Goal: Communication & Community: Ask a question

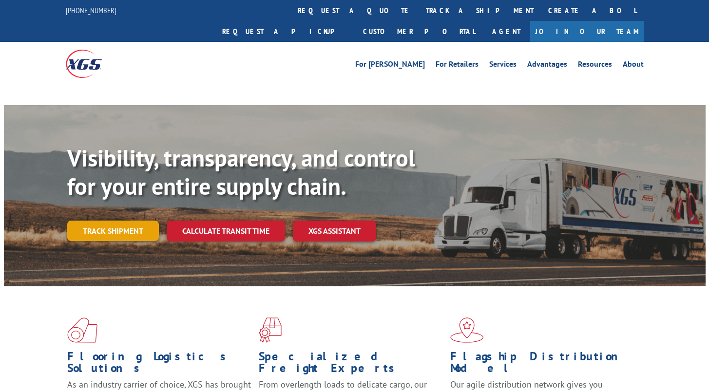
click at [141, 221] on link "Track shipment" at bounding box center [113, 231] width 92 height 20
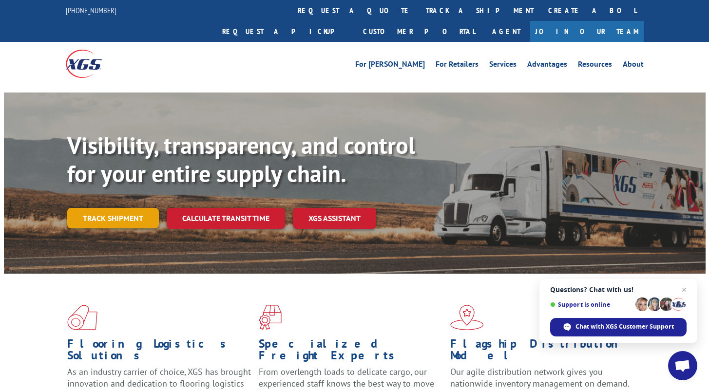
click at [136, 208] on link "Track shipment" at bounding box center [113, 218] width 92 height 20
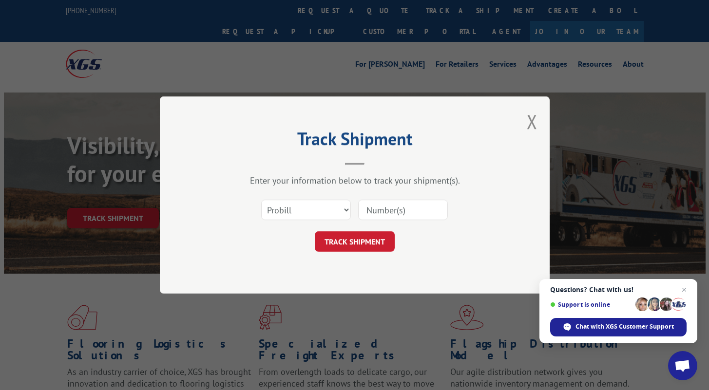
click at [371, 215] on input at bounding box center [403, 210] width 90 height 20
paste input "17444470"
type input "17444470"
click at [358, 243] on button "TRACK SHIPMENT" at bounding box center [355, 242] width 80 height 20
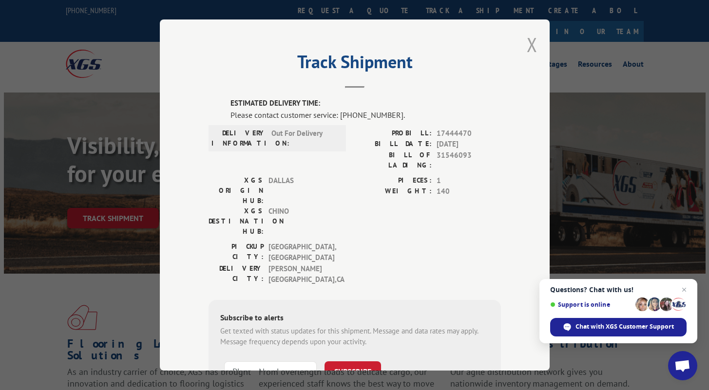
click at [527, 45] on button "Close modal" at bounding box center [532, 45] width 11 height 26
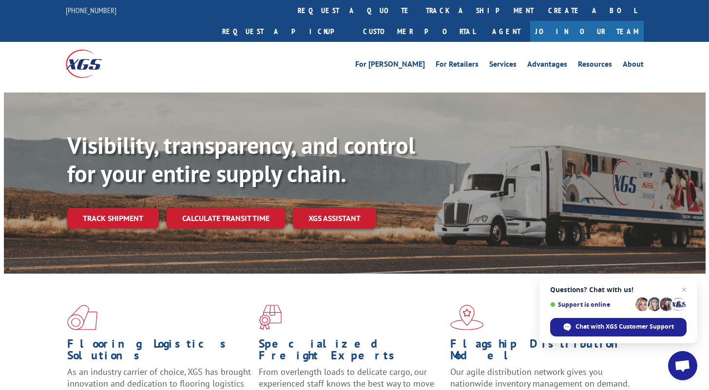
click at [676, 365] on span "Open chat" at bounding box center [683, 367] width 16 height 14
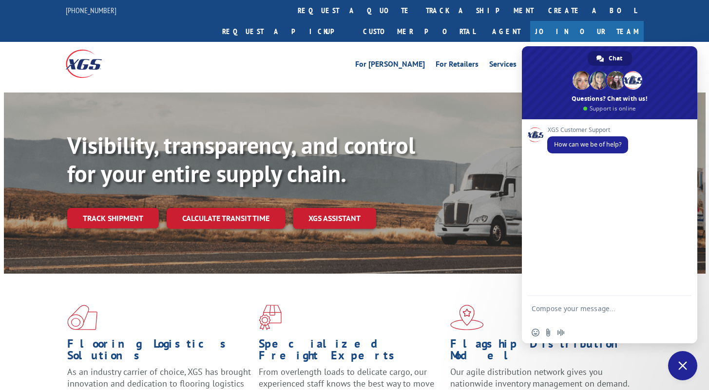
click at [586, 309] on textarea "Compose your message..." at bounding box center [599, 314] width 135 height 18
type textarea "hello"
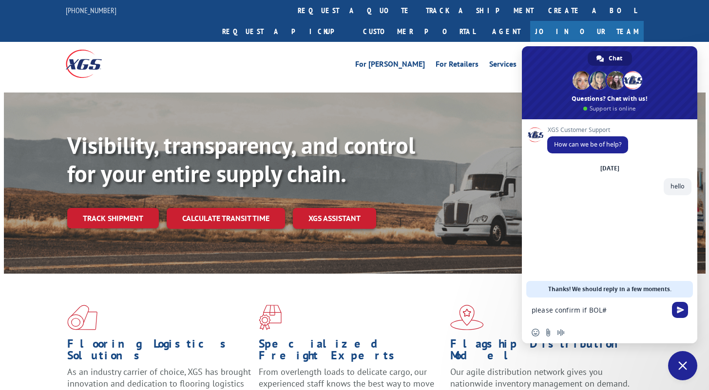
paste textarea "31561255"
type textarea "please confirm if BOL# 31561255 was picked up"
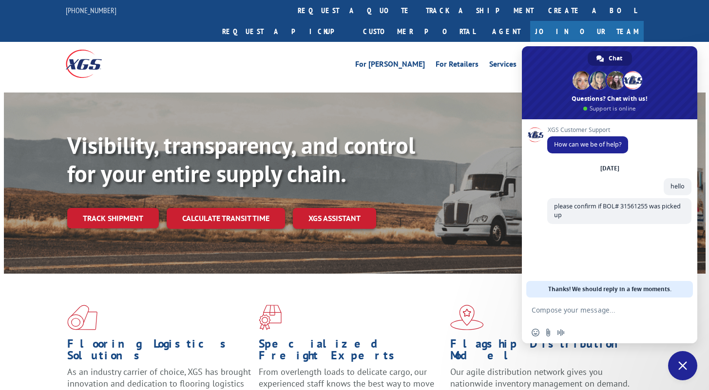
click at [639, 251] on div "XGS Customer Support How can we be of help? Wednesday, 1 October hello Just now…" at bounding box center [619, 189] width 144 height 125
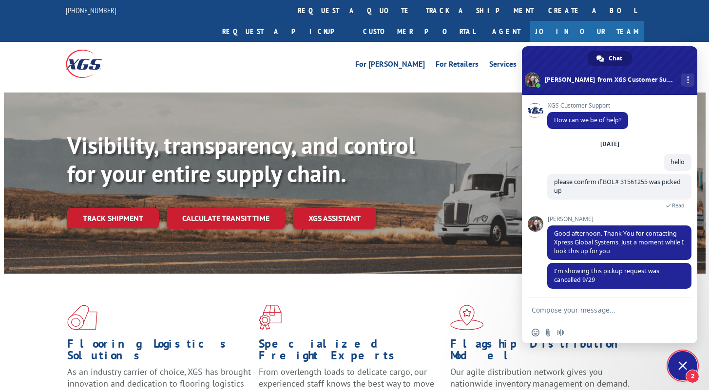
scroll to position [4, 0]
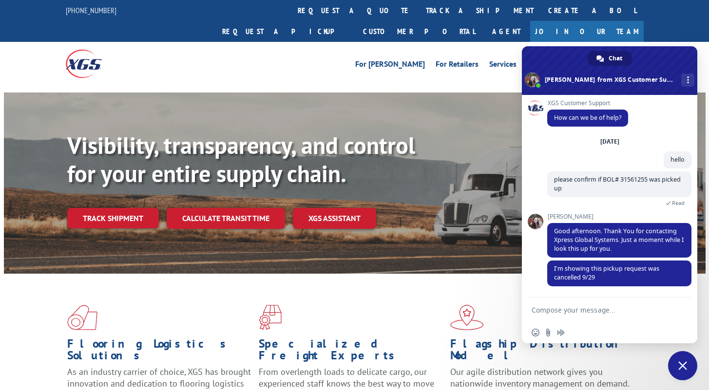
click at [530, 263] on div "XGS Customer Support How can we be of help? Wednesday, 1 October hello 6 minute…" at bounding box center [610, 196] width 176 height 203
click at [600, 333] on div "Insert an emoji Send a file Audio message" at bounding box center [610, 332] width 176 height 21
click at [595, 313] on textarea "Compose your message..." at bounding box center [599, 310] width 135 height 9
type textarea "why was it cancelled?"
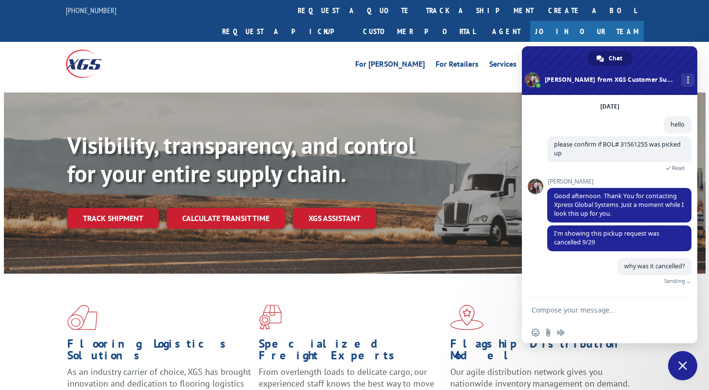
scroll to position [29, 0]
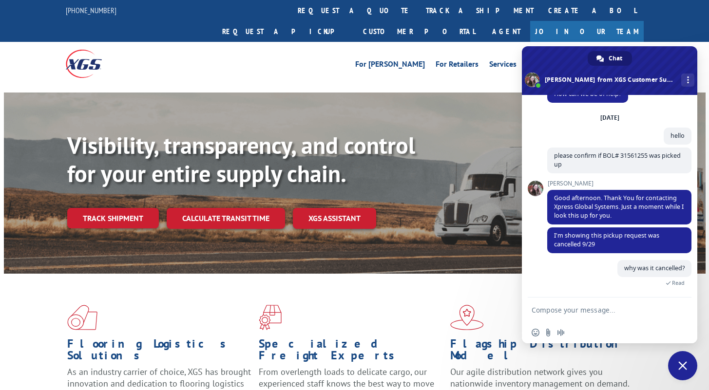
click at [601, 342] on div "Insert an emoji Send a file Audio message" at bounding box center [610, 332] width 176 height 21
click at [601, 336] on div "Insert an emoji Send a file Audio message" at bounding box center [610, 332] width 176 height 21
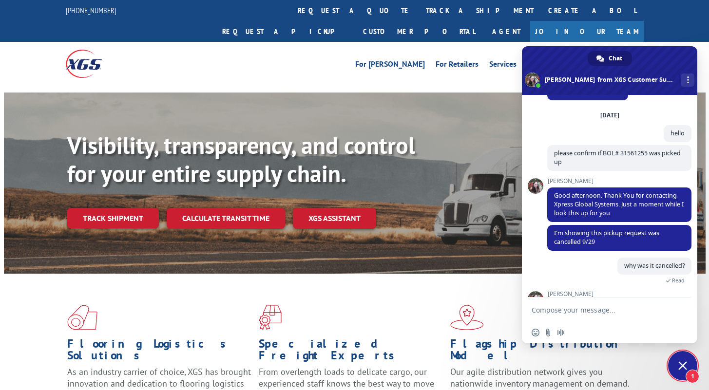
scroll to position [72, 0]
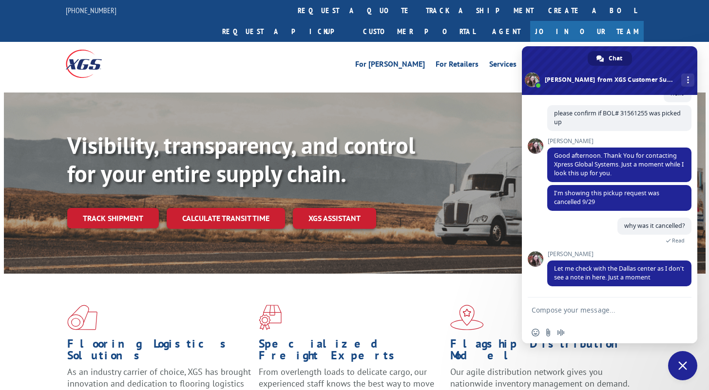
click at [634, 333] on div "Insert an emoji Send a file Audio message" at bounding box center [610, 332] width 176 height 21
click at [615, 304] on form at bounding box center [599, 311] width 135 height 26
click at [615, 308] on textarea "Compose your message..." at bounding box center [599, 310] width 135 height 9
type textarea "thanks!"
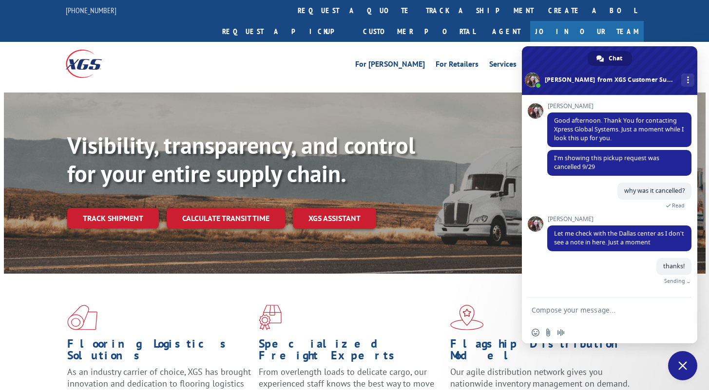
scroll to position [96, 0]
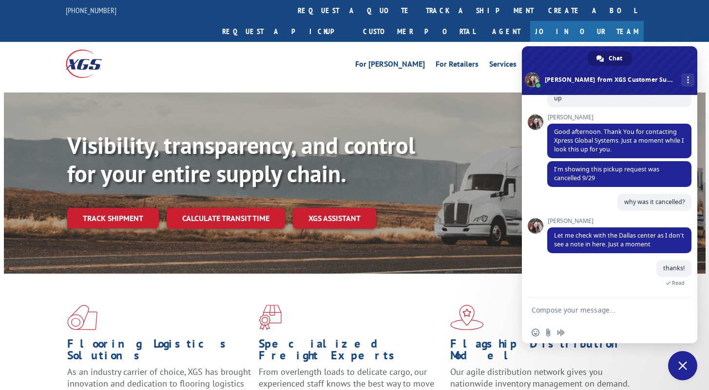
click at [604, 337] on div "Insert an emoji Send a file Audio message" at bounding box center [610, 332] width 176 height 21
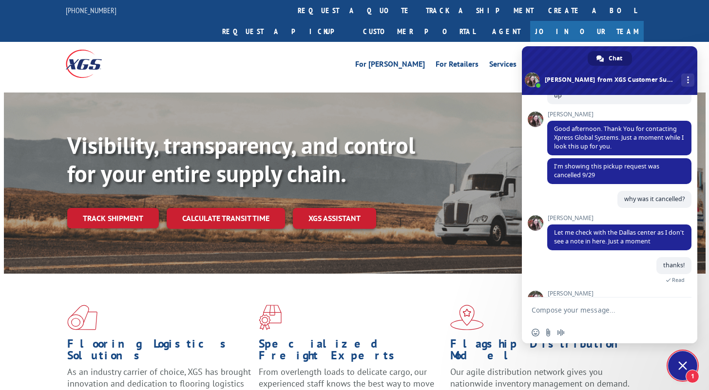
scroll to position [156, 0]
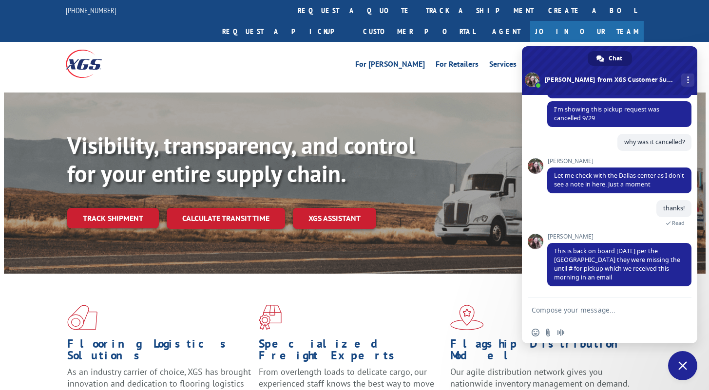
click at [575, 304] on form at bounding box center [599, 311] width 135 height 26
click at [575, 307] on textarea "Compose your message..." at bounding box center [599, 310] width 135 height 9
type textarea "thanks for confirming!"
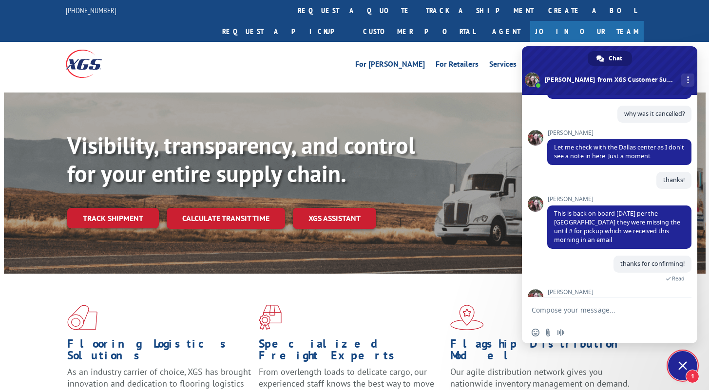
scroll to position [224, 0]
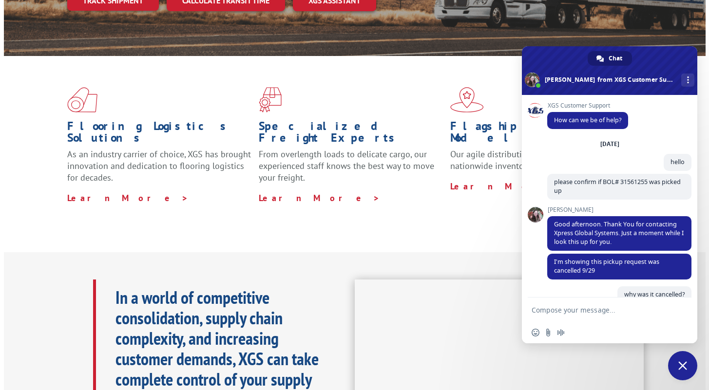
scroll to position [224, 0]
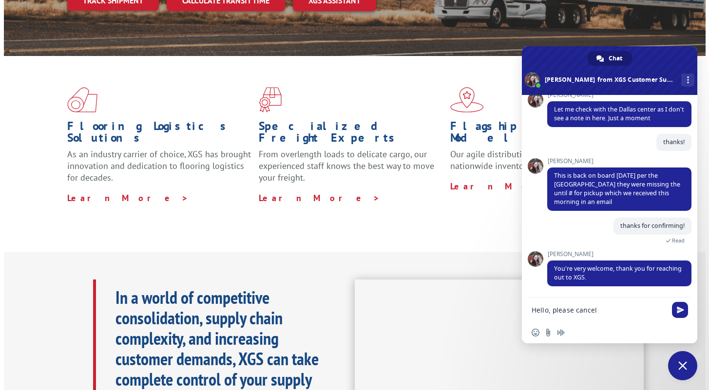
paste textarea "BOL# 31561255"
type textarea "Hello, please cancel BOL# 31561255"
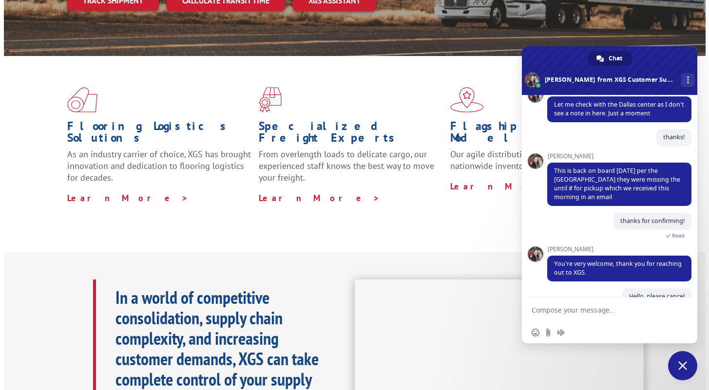
scroll to position [268, 0]
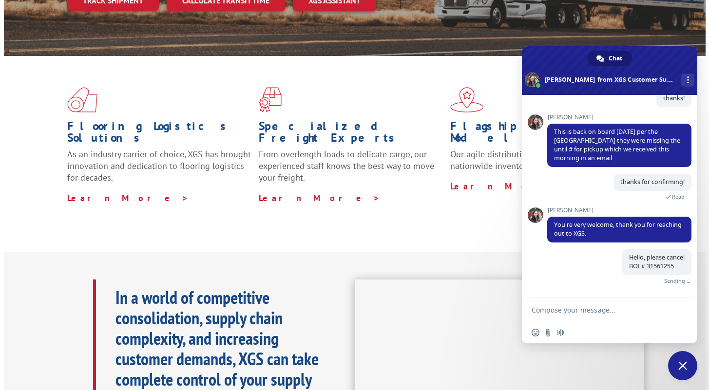
click at [569, 287] on div "Hello, please cancel BOL# 31561255 Just now Sending" at bounding box center [619, 274] width 144 height 48
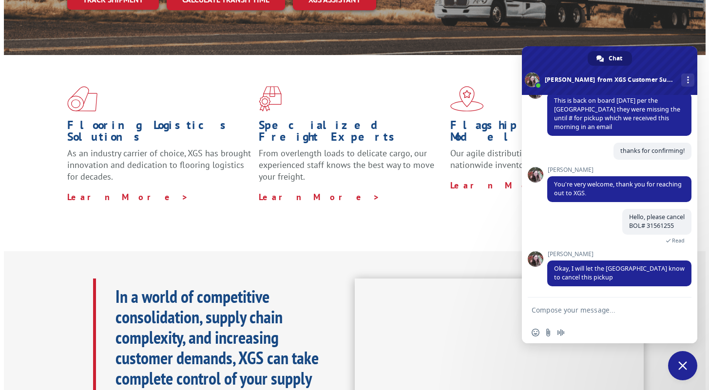
scroll to position [220, 0]
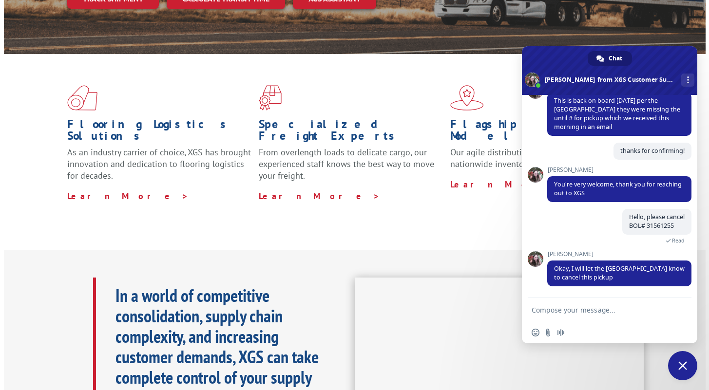
drag, startPoint x: 630, startPoint y: 328, endPoint x: 623, endPoint y: 329, distance: 6.9
click at [630, 328] on div "Insert an emoji Send a file Audio message" at bounding box center [610, 332] width 176 height 21
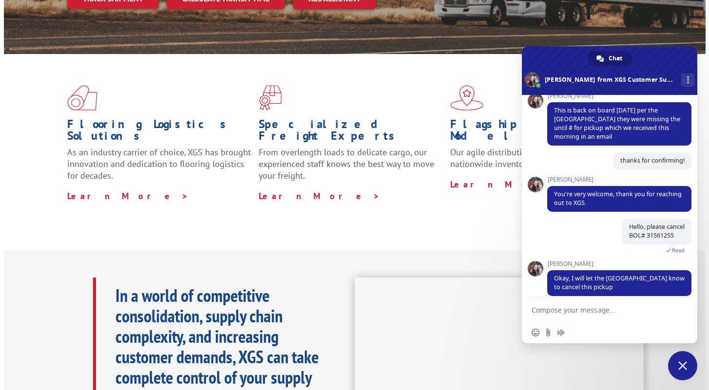
scroll to position [300, 0]
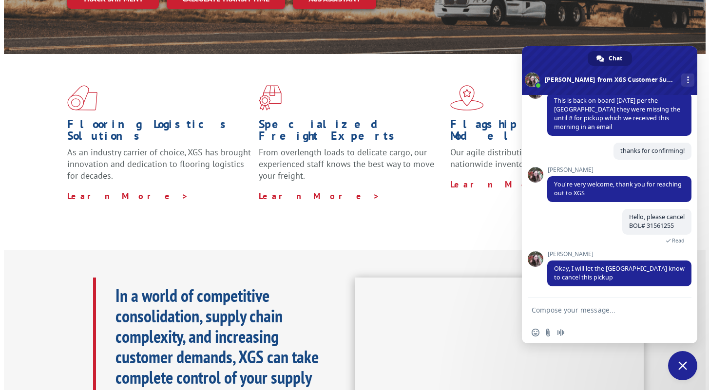
click at [584, 303] on form at bounding box center [599, 311] width 135 height 26
click at [585, 310] on textarea "Compose your message..." at bounding box center [599, 310] width 135 height 9
type textarea "thanks!"
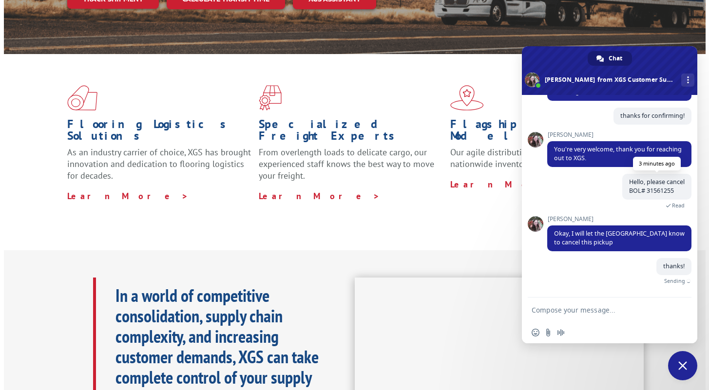
click at [629, 190] on span "Hello, please cancel BOL# 31561255" at bounding box center [657, 186] width 56 height 17
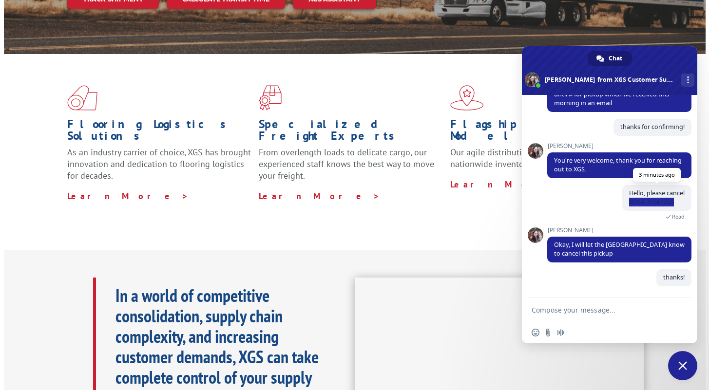
drag, startPoint x: 622, startPoint y: 189, endPoint x: 671, endPoint y: 210, distance: 53.5
click at [671, 210] on span "Hello, please cancel BOL# 31561255" at bounding box center [657, 198] width 69 height 26
copy span "BOL# 31561255"
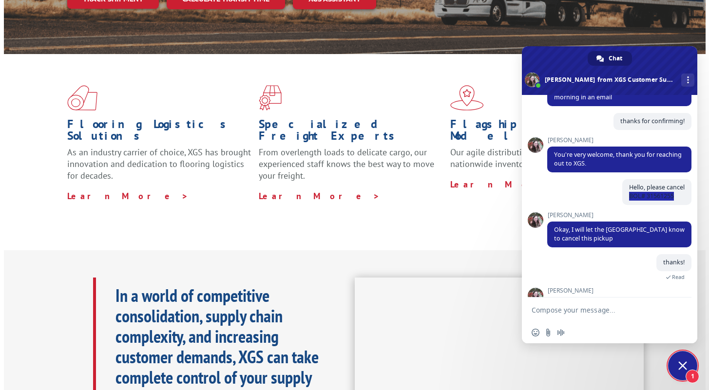
scroll to position [358, 0]
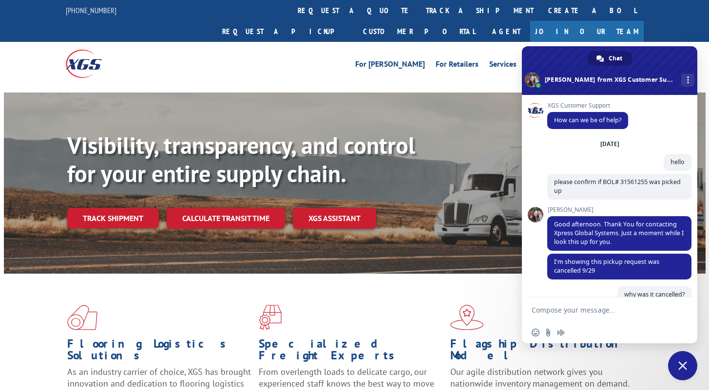
scroll to position [358, 0]
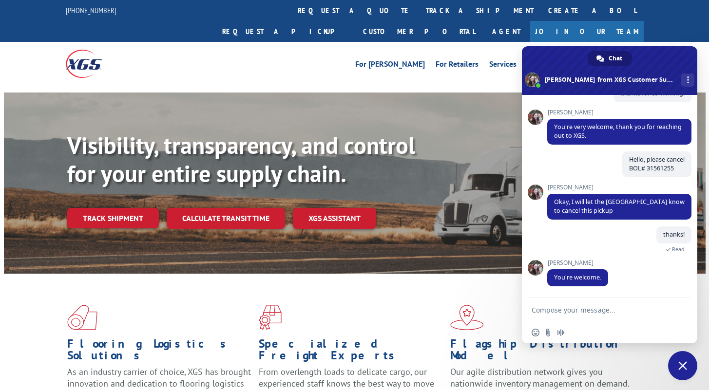
click at [608, 328] on div "Insert an emoji Send a file Audio message" at bounding box center [610, 332] width 176 height 21
click at [569, 310] on textarea "Compose your message..." at bounding box center [599, 310] width 135 height 9
type textarea "please confirm if"
click at [683, 371] on span "Close chat" at bounding box center [682, 365] width 29 height 29
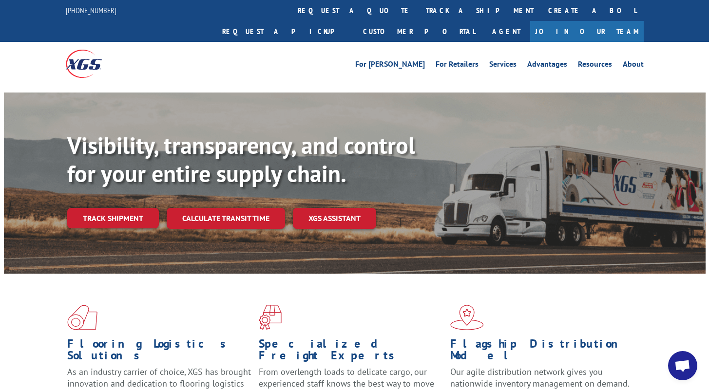
click at [675, 365] on span "Open chat" at bounding box center [683, 367] width 16 height 14
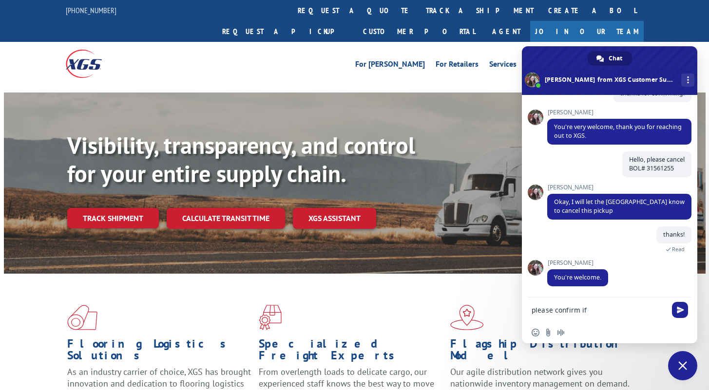
click at [599, 311] on textarea "please confirm if" at bounding box center [599, 310] width 135 height 9
paste textarea "BOL# 31579811"
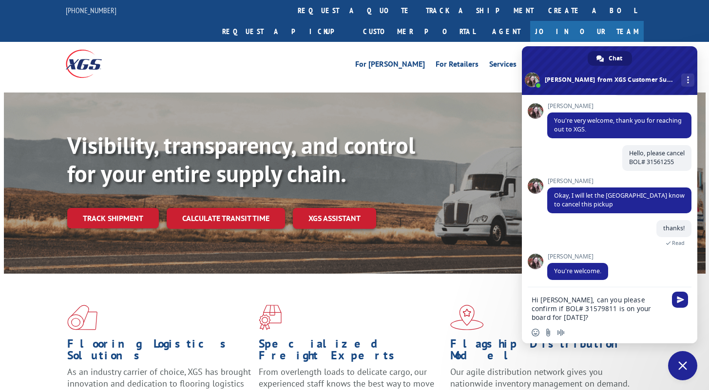
type textarea "Hi Nicole, can you please confirm if BOL# 31579811 is on your board for today?"
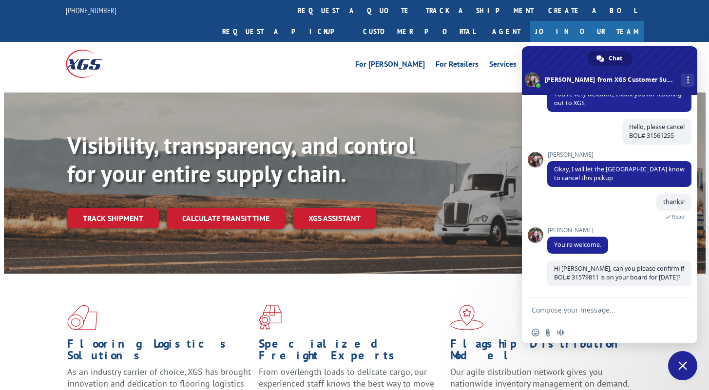
scroll to position [391, 0]
click at [627, 334] on div "Insert an emoji Send a file Audio message" at bounding box center [610, 332] width 176 height 21
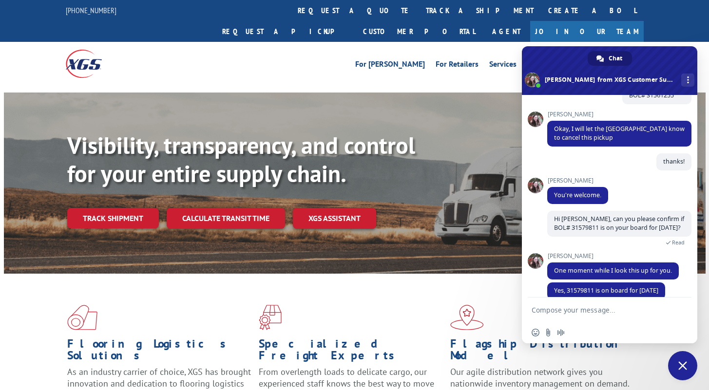
scroll to position [445, 0]
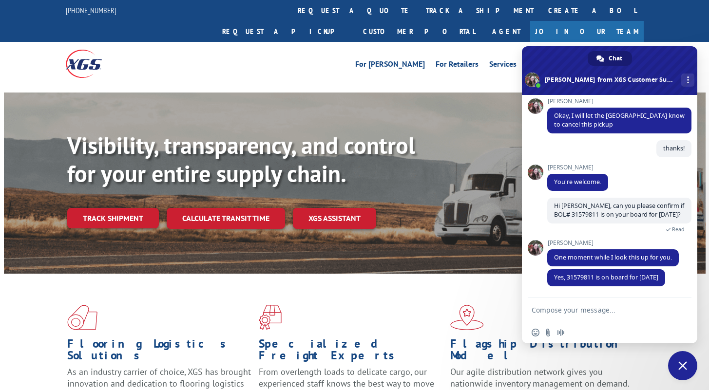
click at [573, 310] on textarea "Compose your message..." at bounding box center [599, 310] width 135 height 9
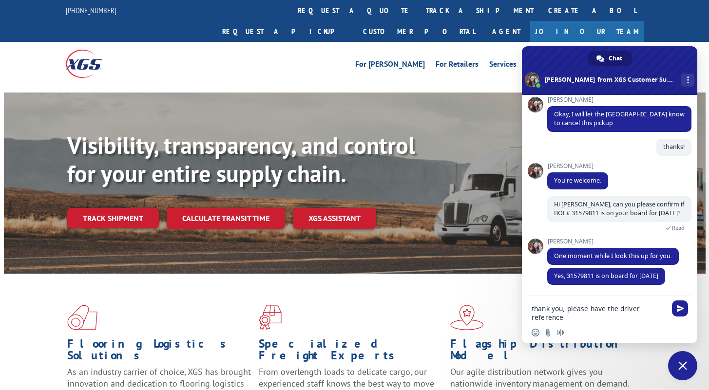
paste textarea "Control # 34561"
type textarea "thank you, please have the driver reference Control # 34561 upon arrival"
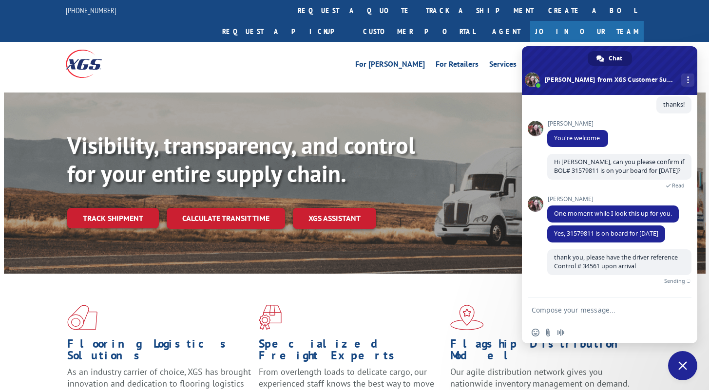
scroll to position [478, 0]
